Goal: Communication & Community: Answer question/provide support

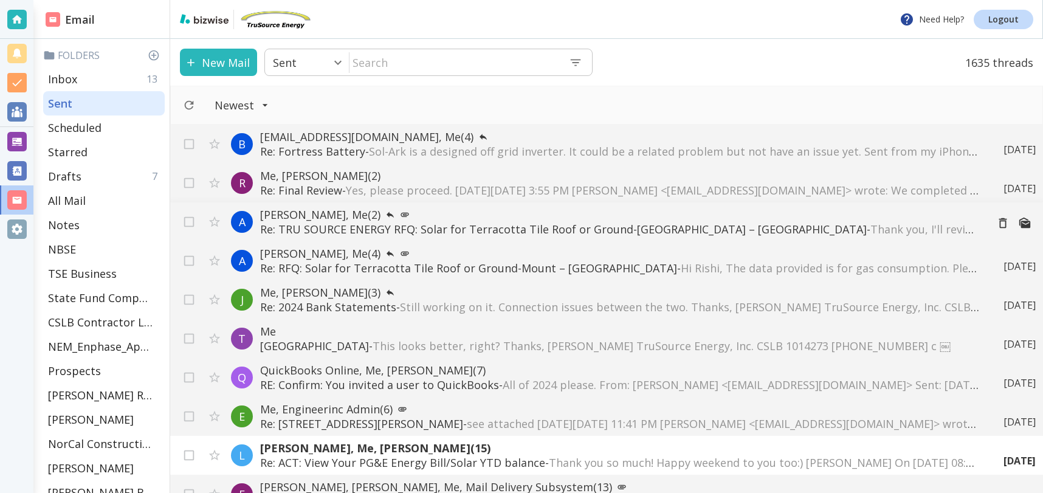
click at [439, 228] on p "Re: TRU SOURCE ENERGY RFQ: Solar for Terracotta Tile Roof or Ground-Mount – [GE…" at bounding box center [618, 229] width 717 height 15
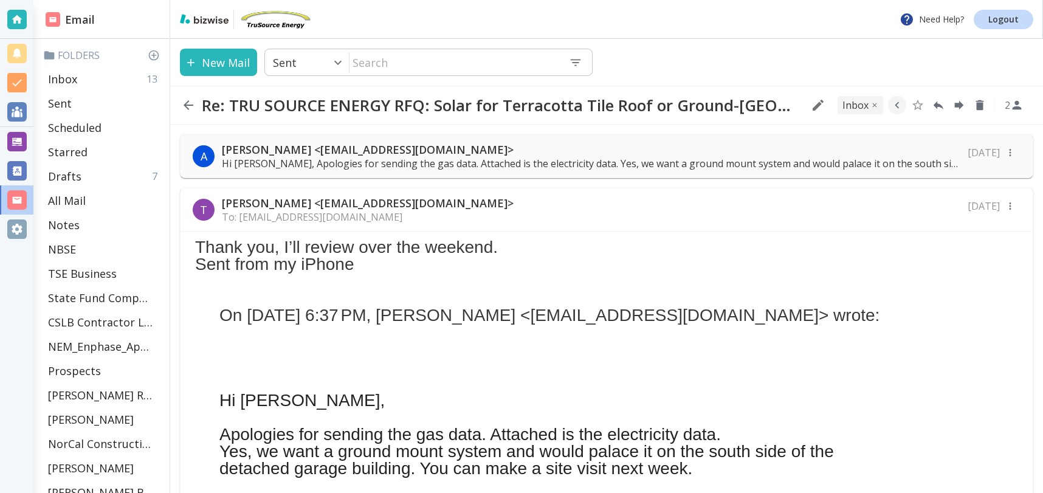
click at [548, 151] on p "[PERSON_NAME] <[EMAIL_ADDRESS][DOMAIN_NAME]>" at bounding box center [591, 149] width 739 height 15
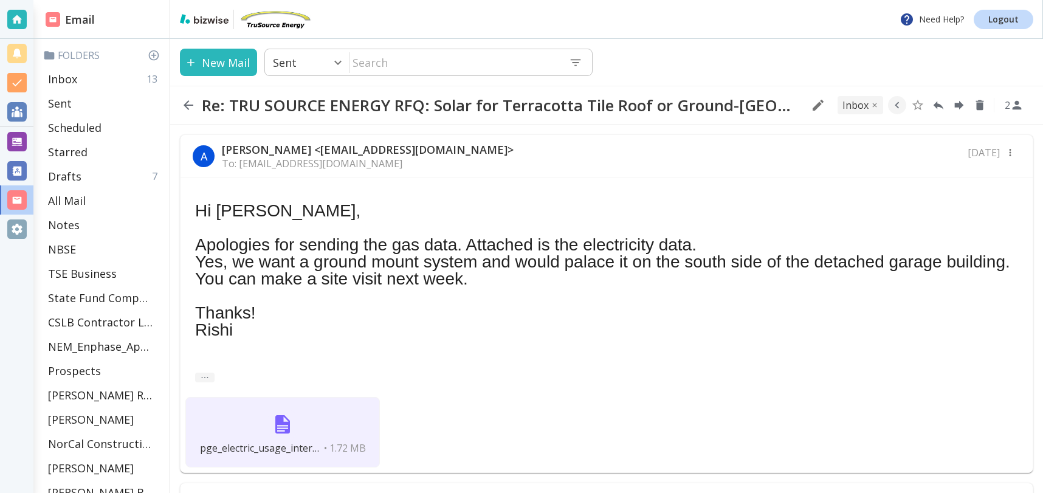
click at [281, 431] on img at bounding box center [282, 424] width 29 height 29
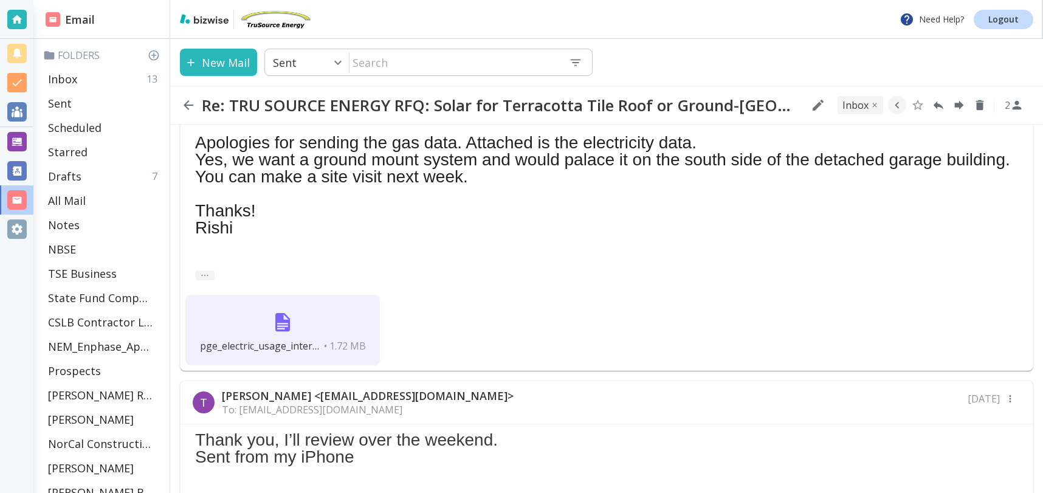
scroll to position [112, 0]
